Goal: Learn about a topic

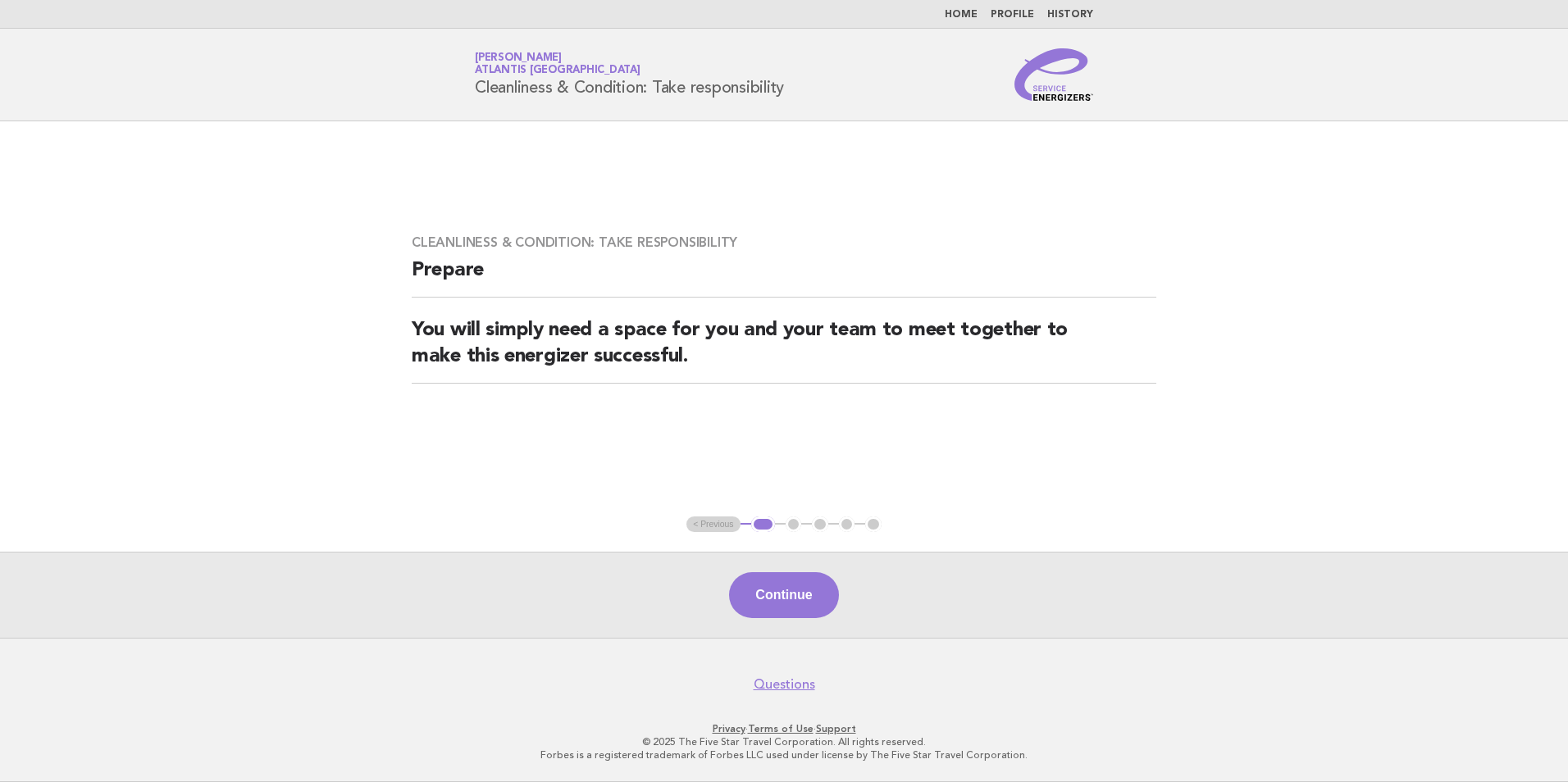
click at [969, 15] on link "Home" at bounding box center [960, 14] width 33 height 10
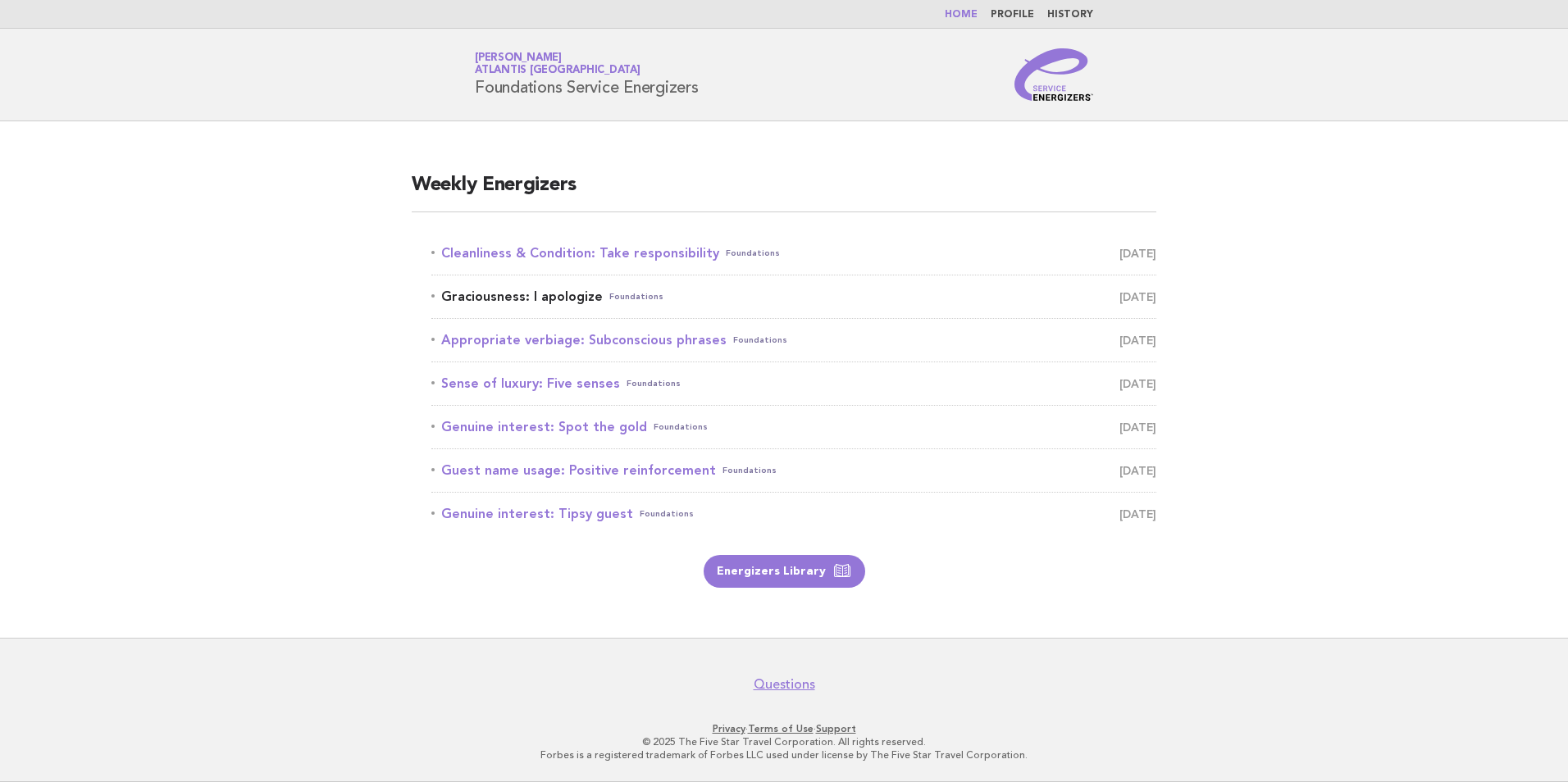
click at [1119, 295] on span "September 9" at bounding box center [1137, 297] width 37 height 23
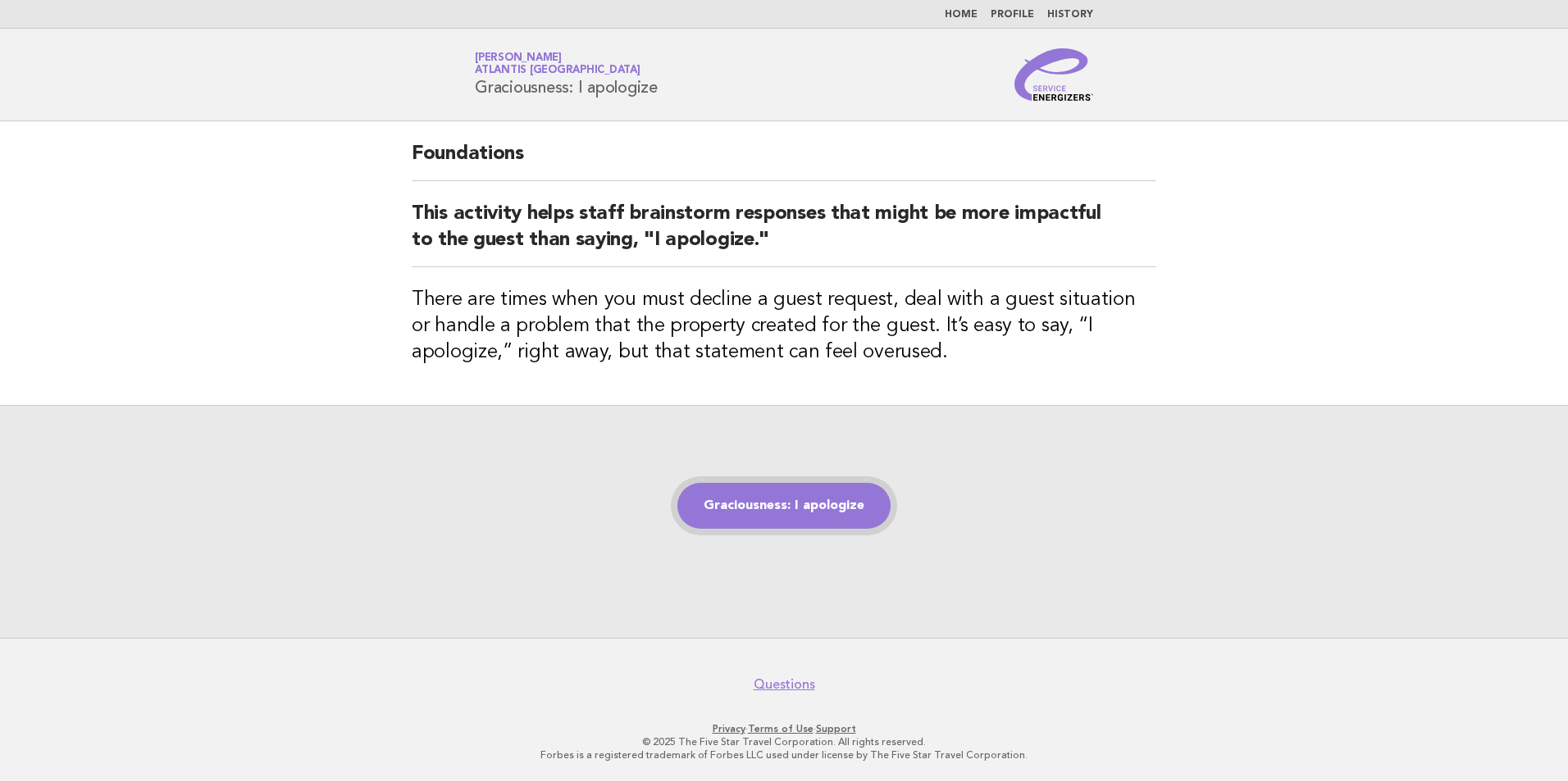
click at [767, 503] on link "Graciousness: I apologize" at bounding box center [784, 506] width 213 height 46
click at [1344, 537] on div "Graciousness: I apologize" at bounding box center [784, 521] width 1568 height 233
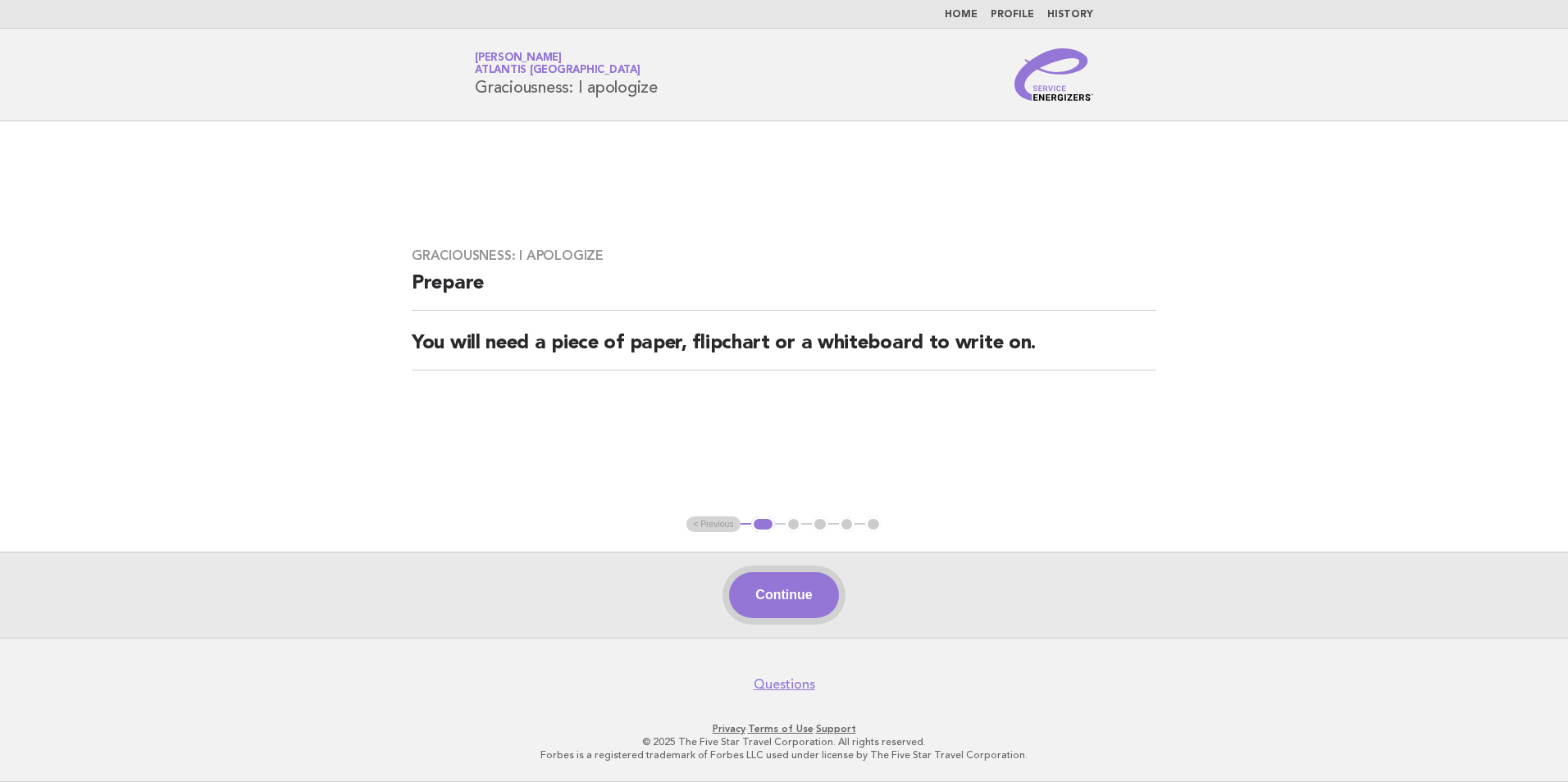
click at [810, 601] on button "Continue" at bounding box center [783, 595] width 109 height 46
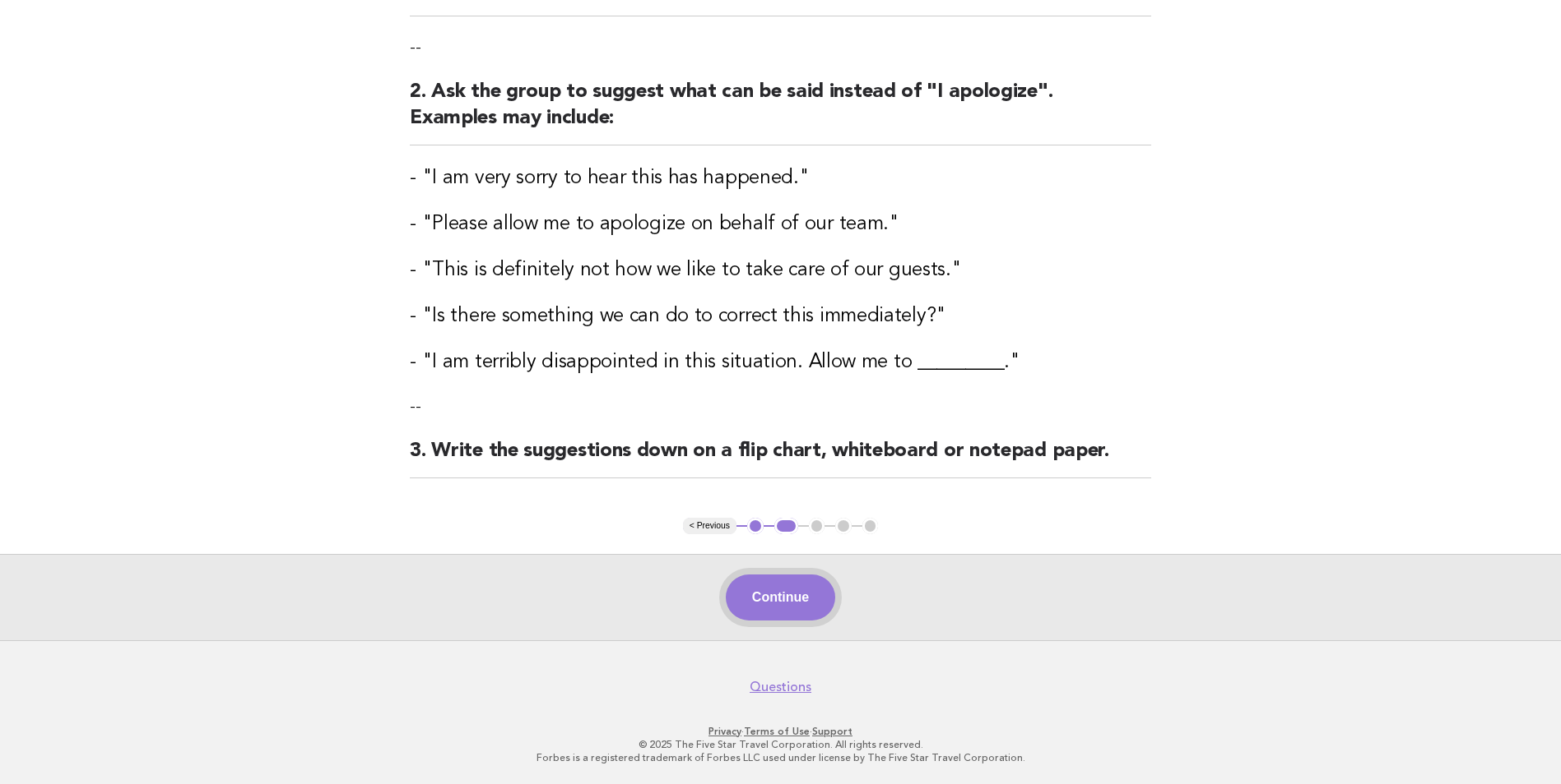
click at [766, 592] on button "Continue" at bounding box center [780, 598] width 109 height 46
